Goal: Task Accomplishment & Management: Manage account settings

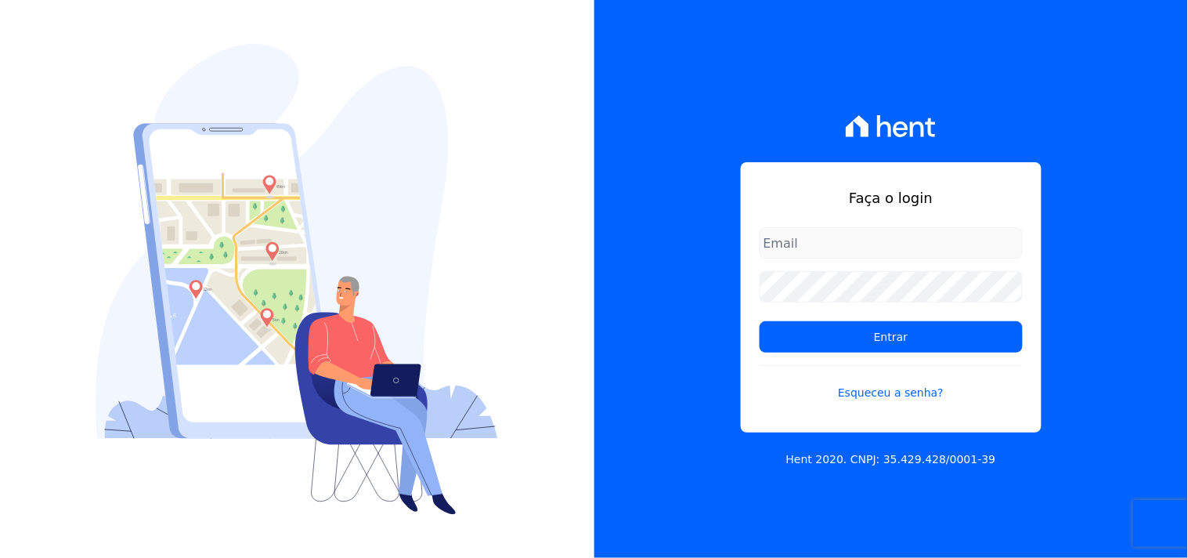
type input "[EMAIL_ADDRESS][DOMAIN_NAME]"
click at [785, 318] on form "mondeo@mondeoconstrutora.com.br Entrar Esqueceu a senha?" at bounding box center [891, 323] width 263 height 193
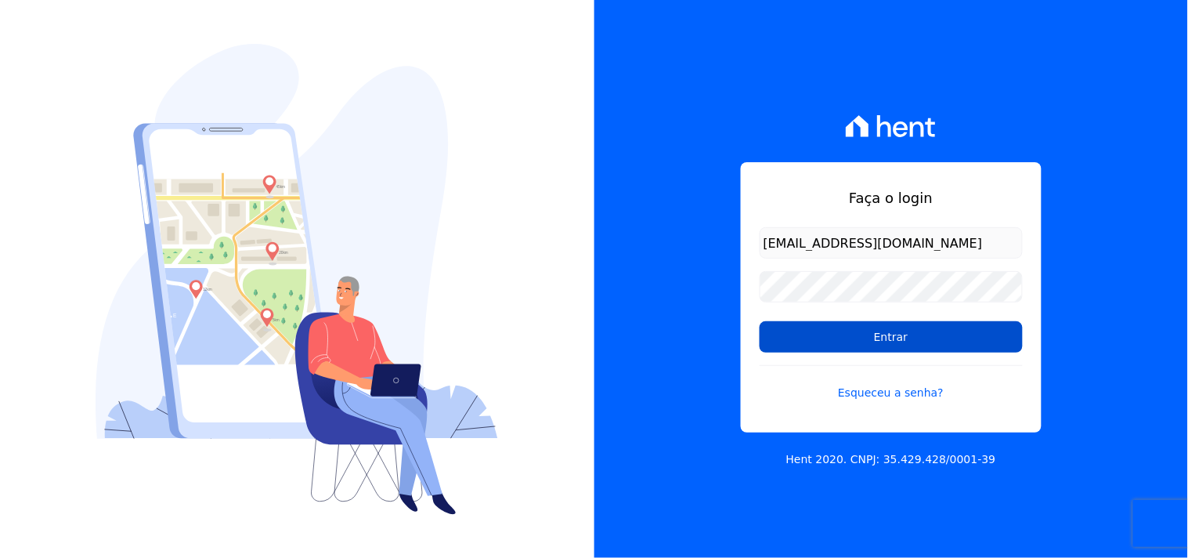
click at [777, 325] on input "Entrar" at bounding box center [891, 336] width 263 height 31
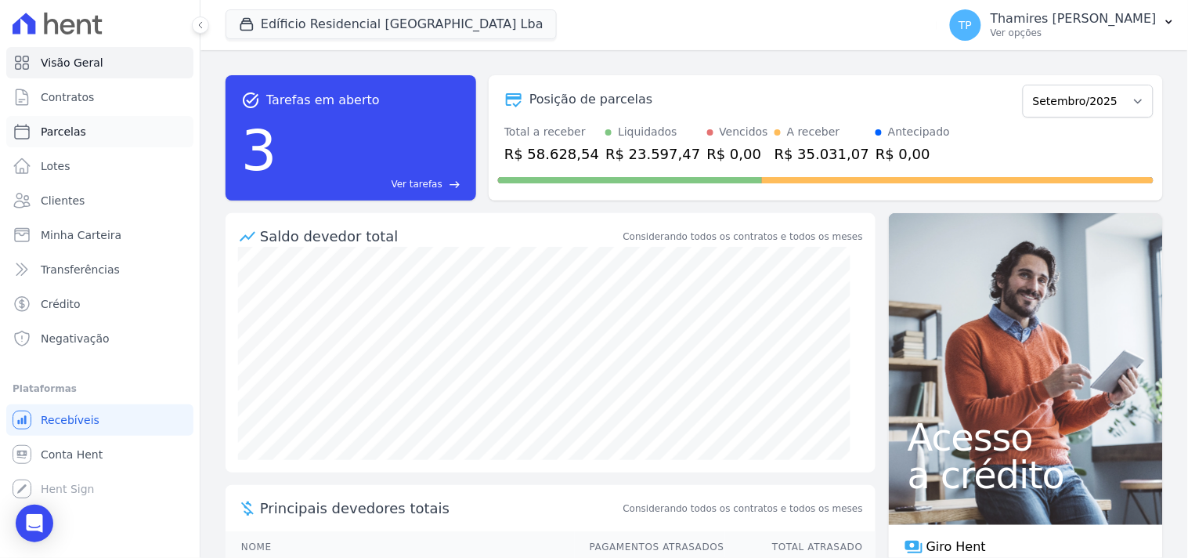
click at [60, 122] on link "Parcelas" at bounding box center [99, 131] width 187 height 31
select select
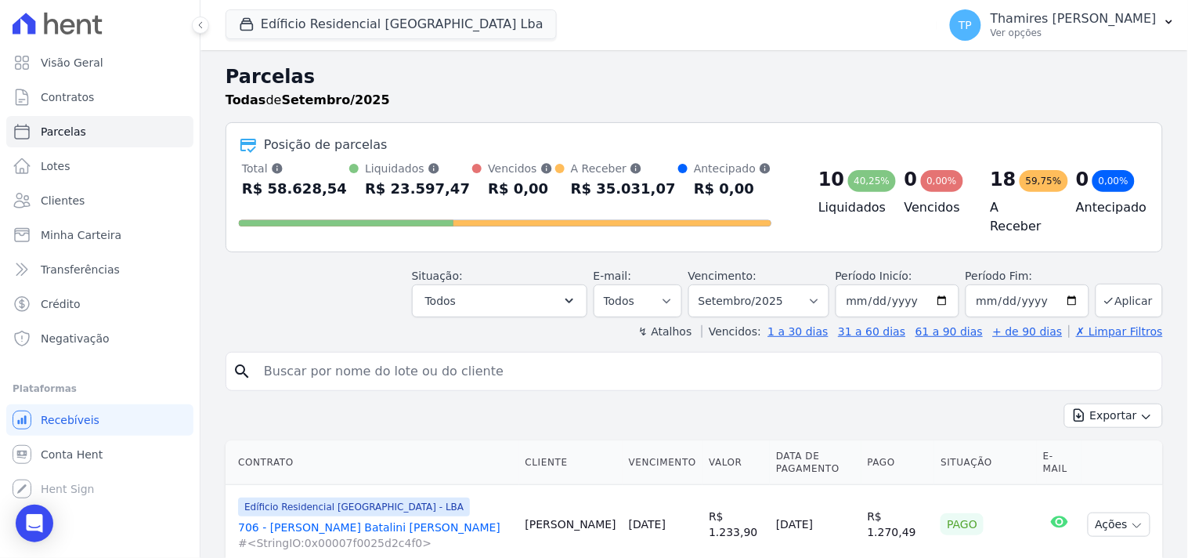
click at [387, 355] on input "search" at bounding box center [704, 370] width 901 height 31
type input "waldinei"
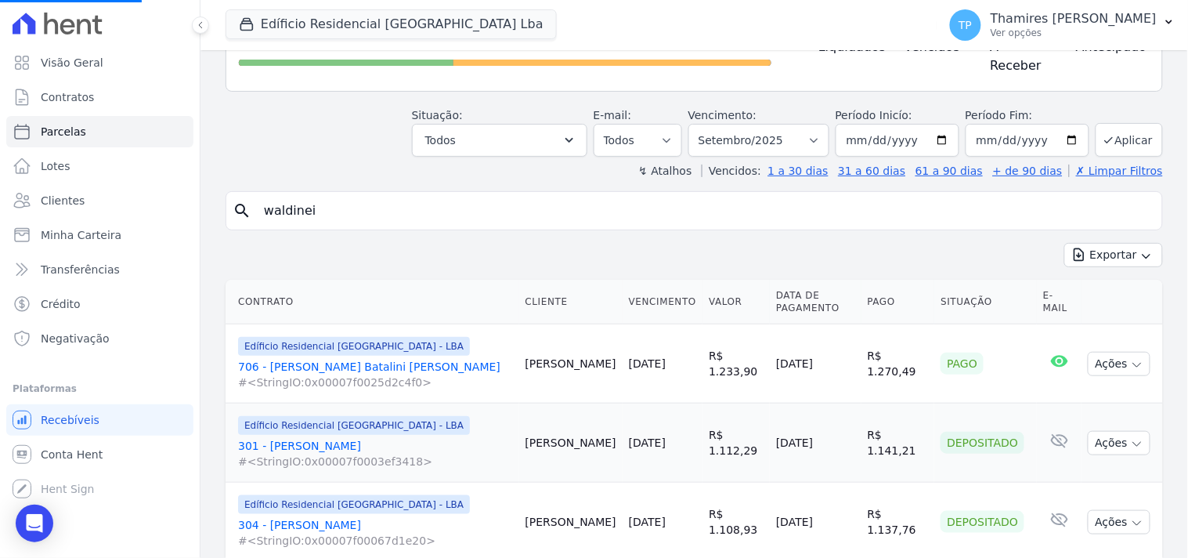
scroll to position [174, 0]
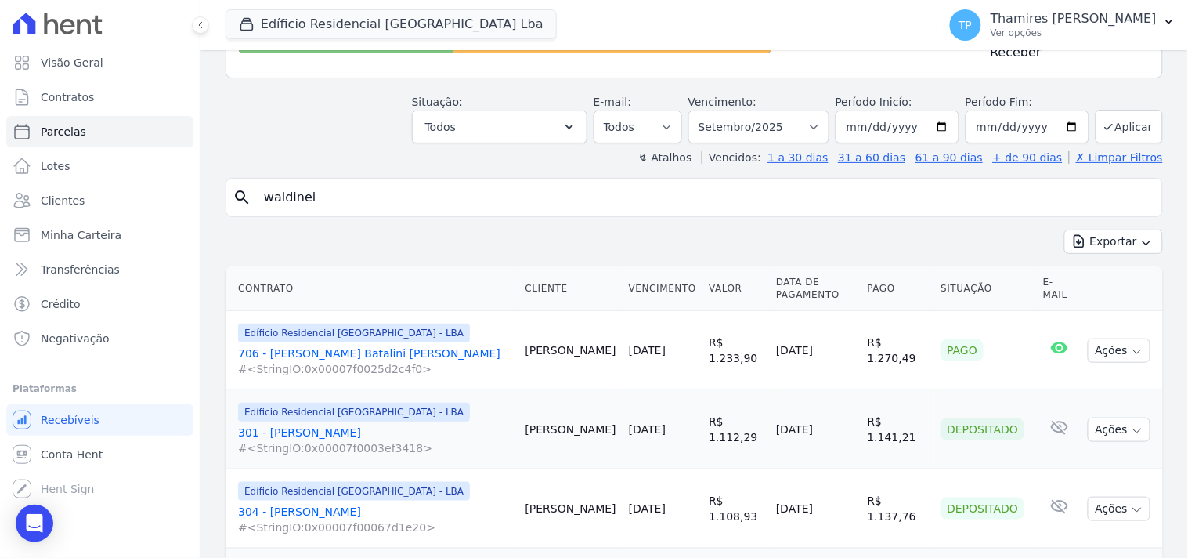
select select
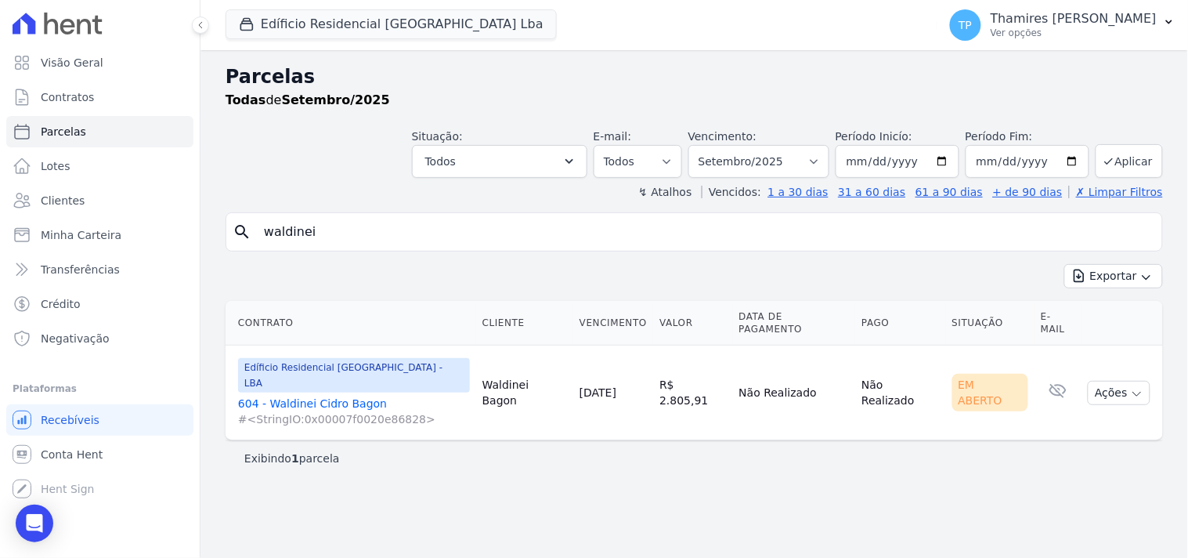
click at [337, 395] on link "604 - Waldinei [PERSON_NAME] #<StringIO:0x00007f0020e86828>" at bounding box center [354, 410] width 232 height 31
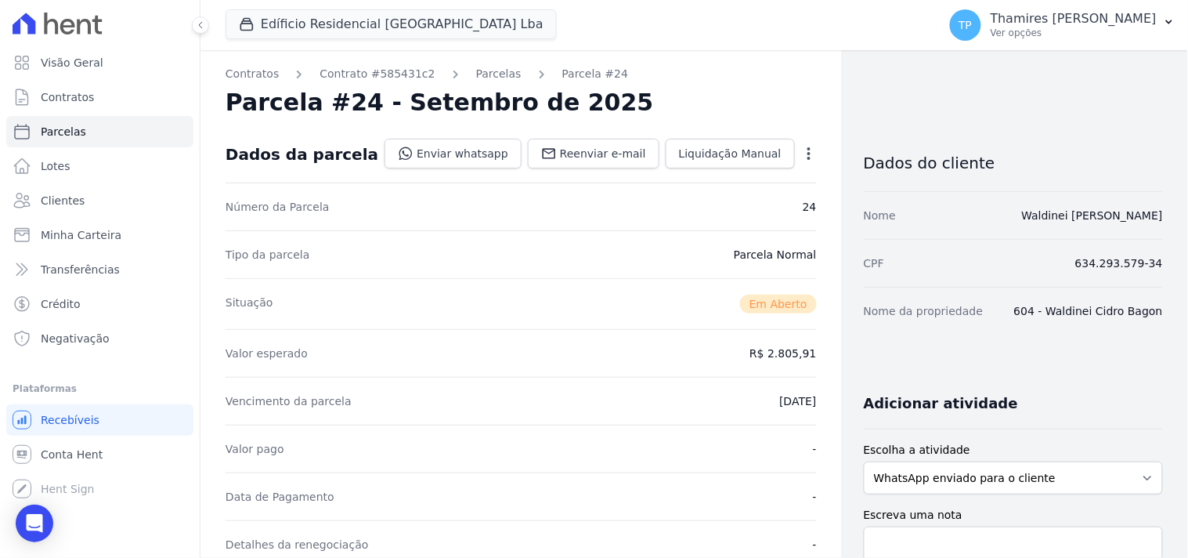
click at [801, 146] on icon "button" at bounding box center [809, 154] width 16 height 16
click at [476, 71] on link "Parcelas" at bounding box center [498, 74] width 45 height 16
click at [256, 75] on link "Contratos" at bounding box center [252, 74] width 53 height 16
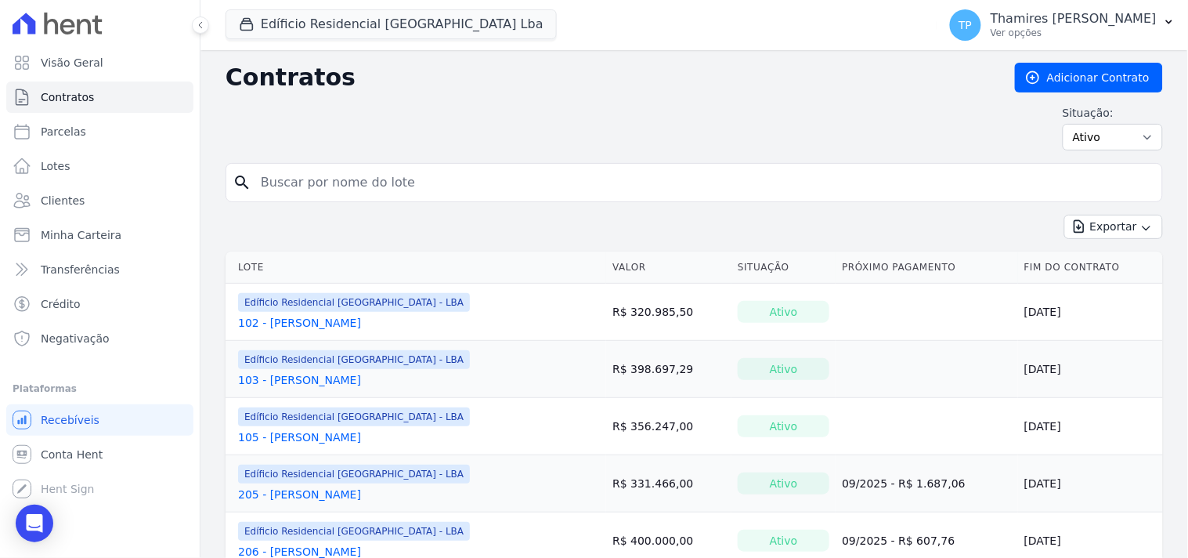
click at [388, 179] on input "search" at bounding box center [703, 182] width 904 height 31
type input "waldinei"
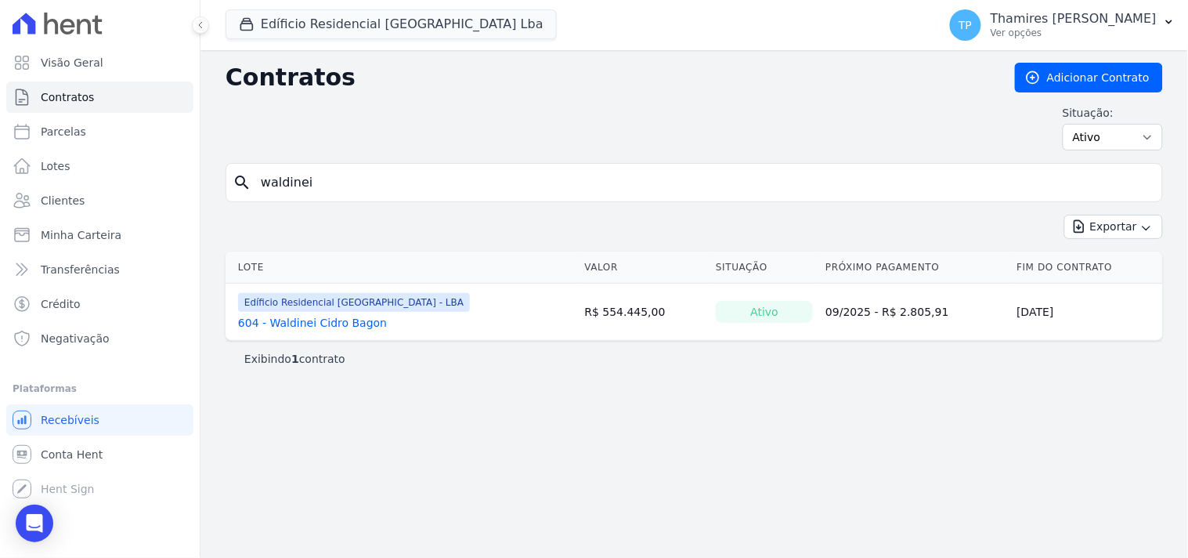
click at [361, 323] on link "604 - Waldinei Cidro Bagon" at bounding box center [312, 323] width 149 height 16
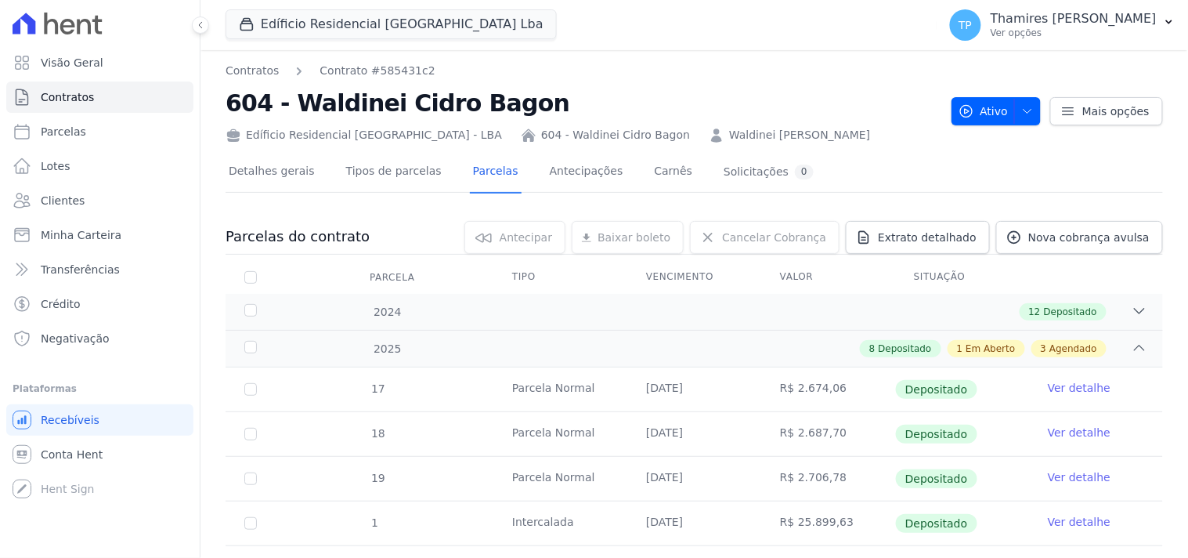
click at [729, 128] on link "Waldinei [PERSON_NAME]" at bounding box center [799, 135] width 141 height 16
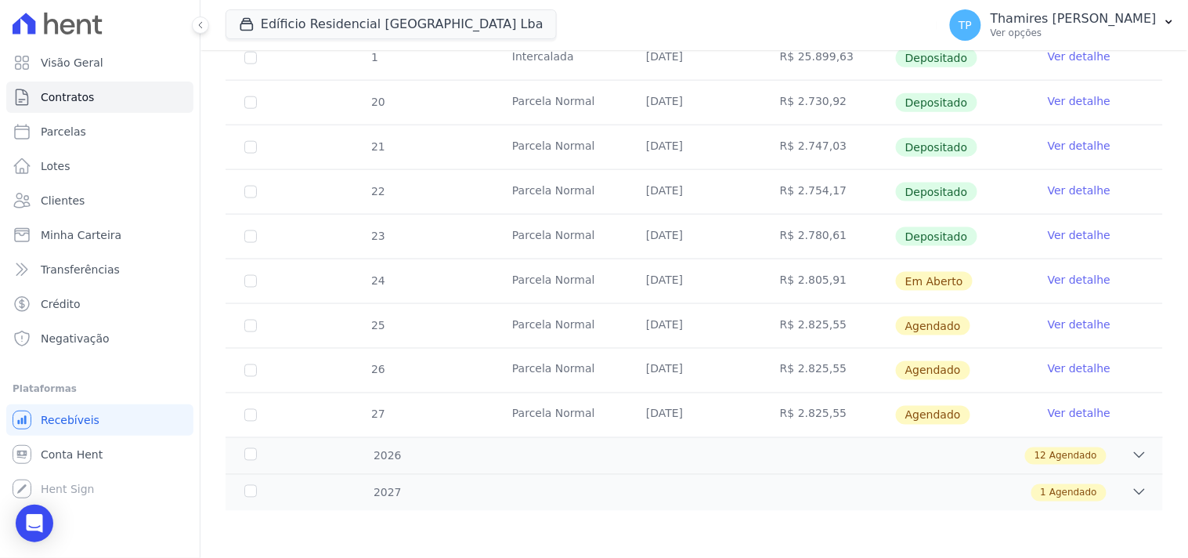
click at [1063, 277] on link "Ver detalhe" at bounding box center [1079, 280] width 63 height 16
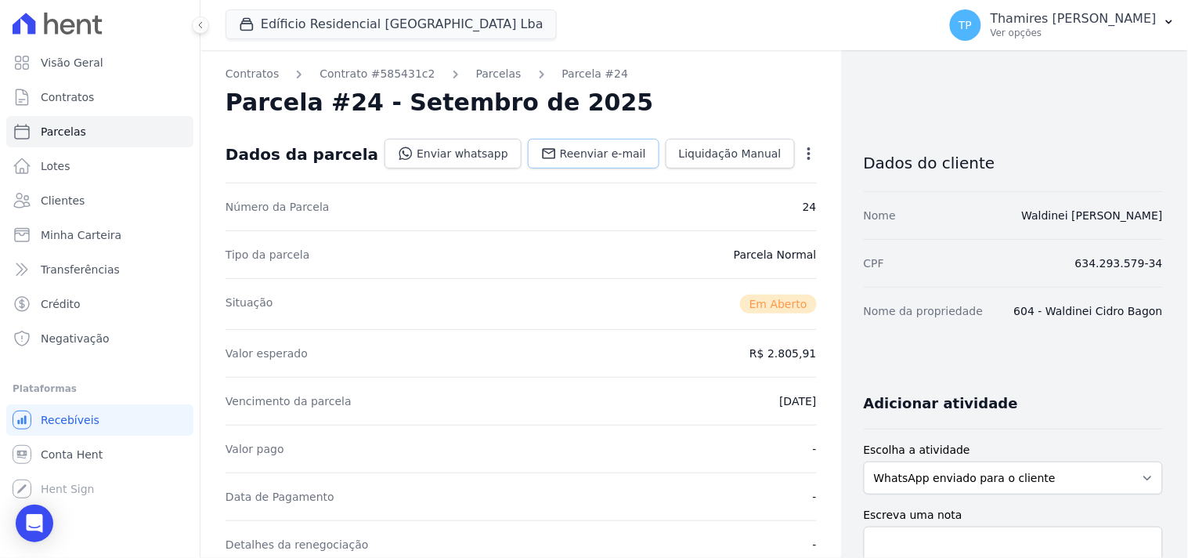
click at [603, 144] on link "Reenviar e-mail" at bounding box center [594, 154] width 132 height 30
click at [454, 146] on link "Enviar whatsapp" at bounding box center [452, 154] width 137 height 30
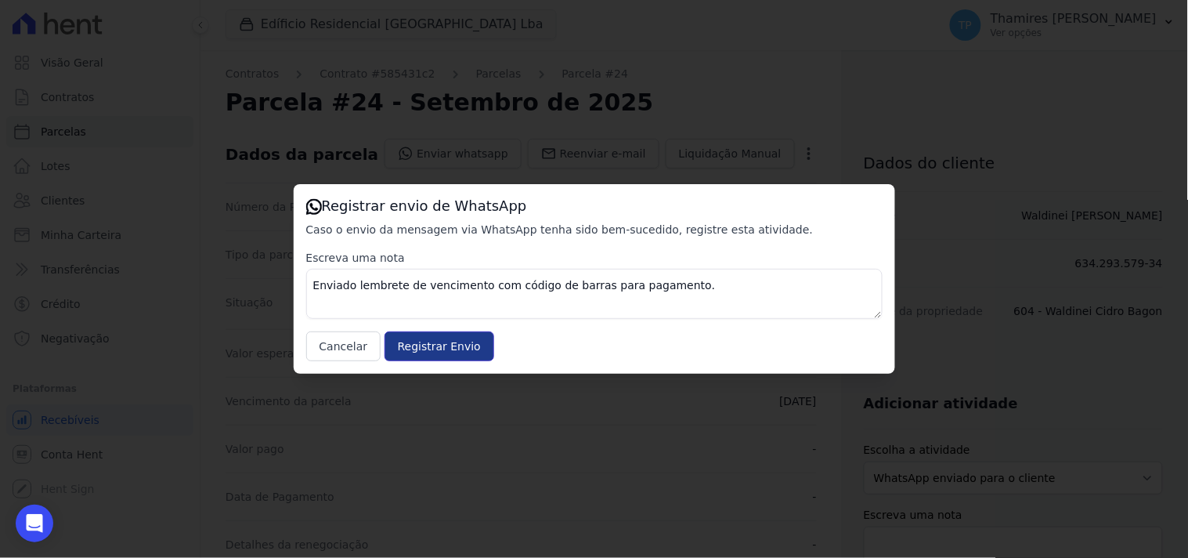
click at [424, 357] on input "Registrar Envio" at bounding box center [439, 346] width 110 height 30
